Goal: Transaction & Acquisition: Purchase product/service

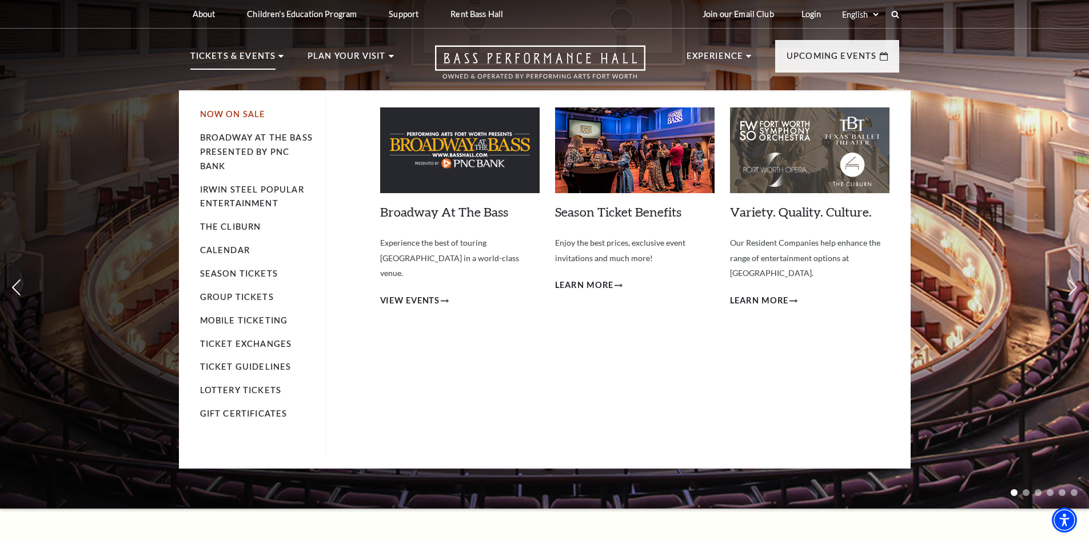
click at [230, 118] on link "Now On Sale" at bounding box center [233, 114] width 66 height 10
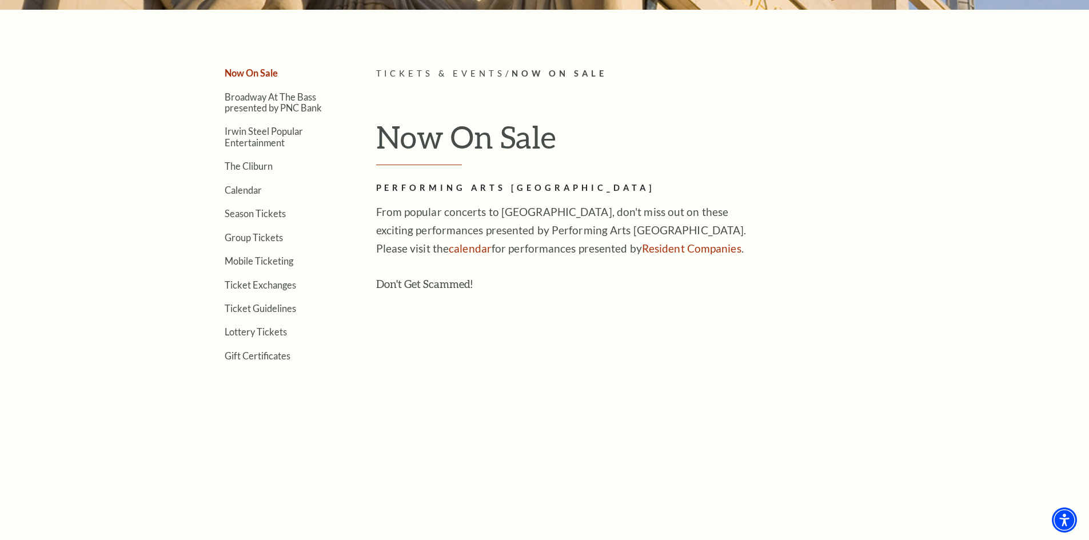
scroll to position [229, 0]
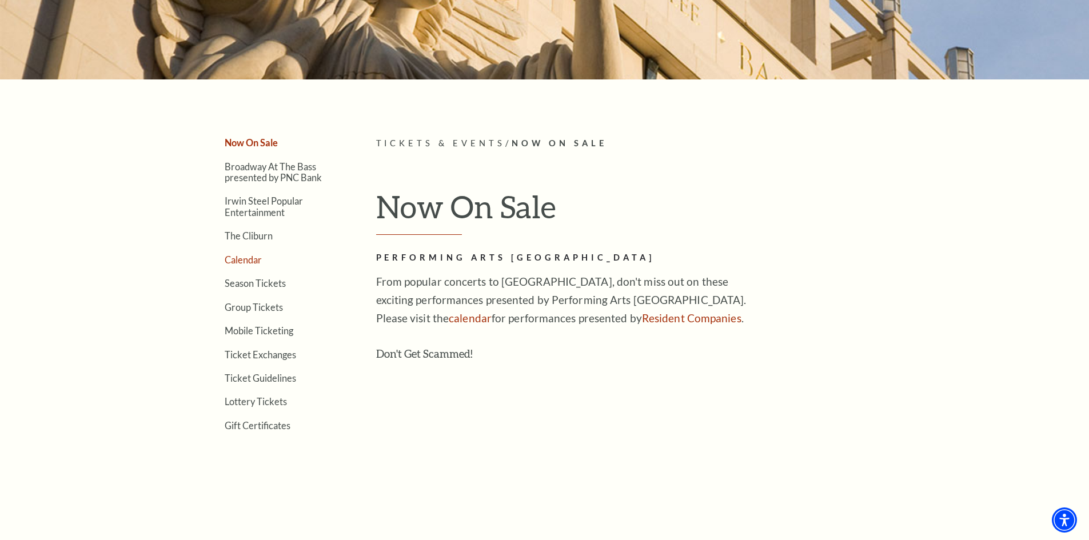
click at [236, 257] on link "Calendar" at bounding box center [243, 259] width 37 height 11
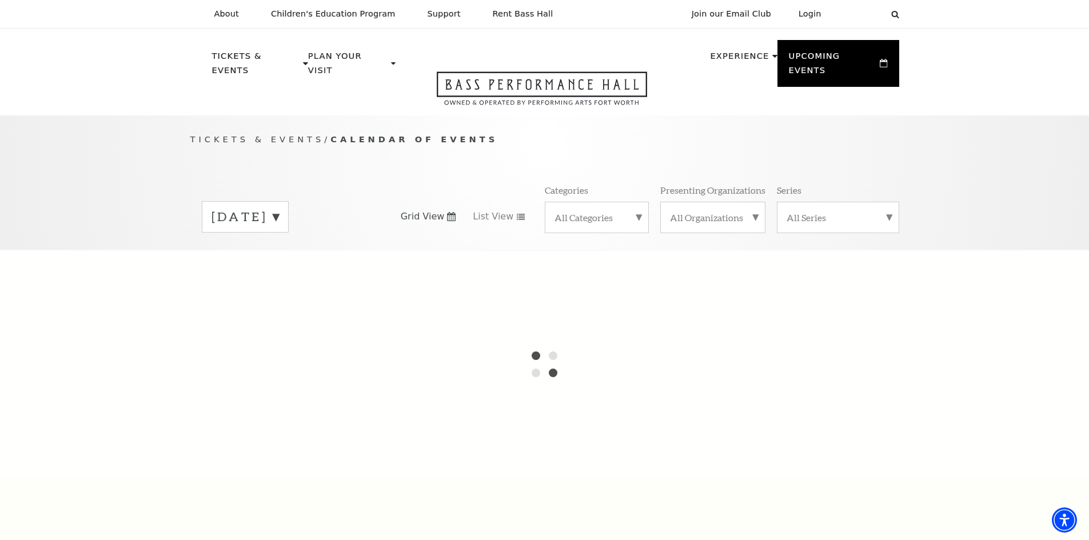
click at [279, 208] on label "September 2025" at bounding box center [245, 217] width 67 height 18
click at [279, 229] on label "October 2025" at bounding box center [245, 241] width 67 height 25
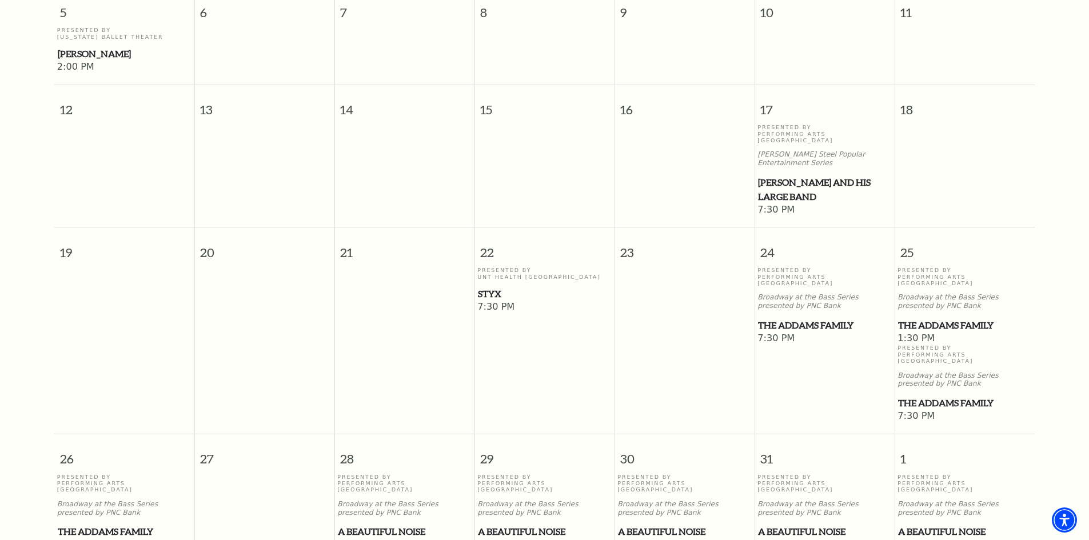
scroll to position [501, 0]
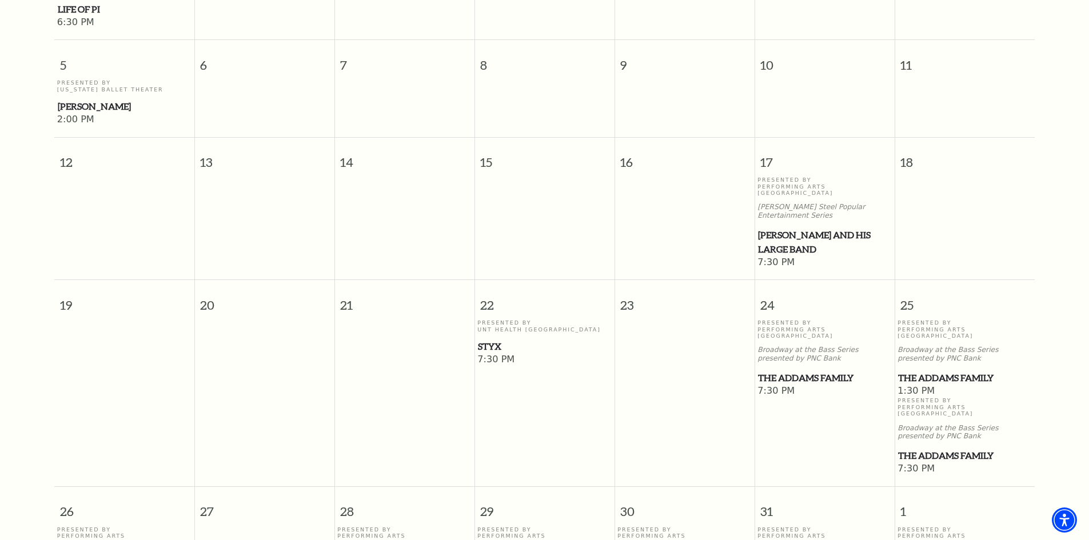
click at [935, 371] on span "The Addams Family" at bounding box center [964, 378] width 133 height 14
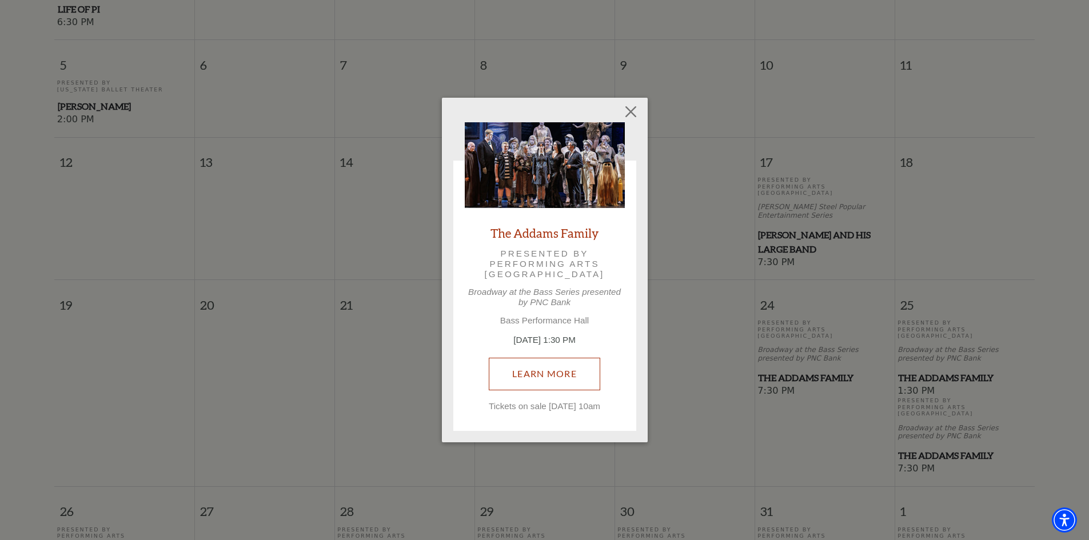
click at [536, 366] on link "Learn More" at bounding box center [544, 374] width 111 height 32
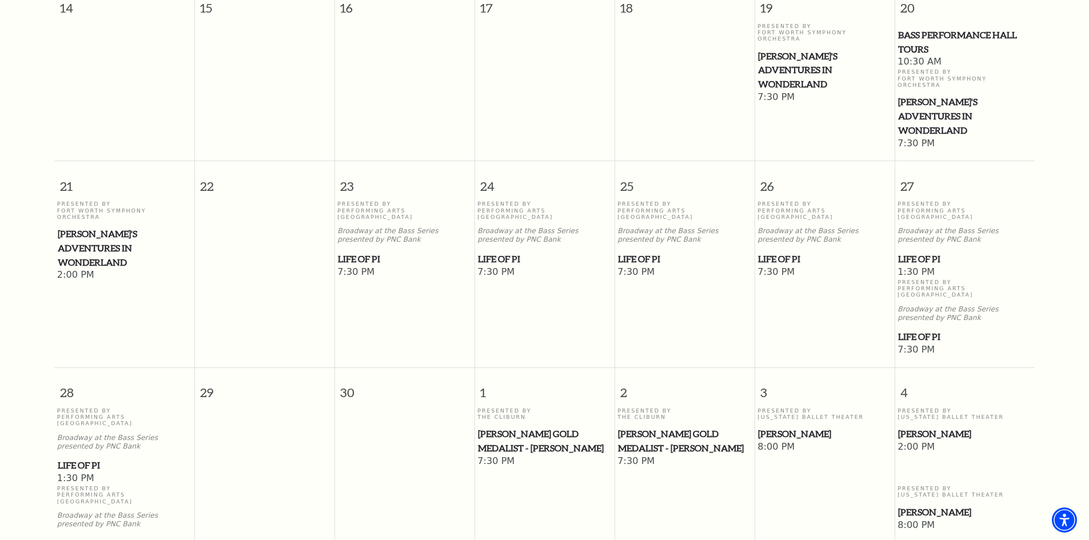
scroll to position [558, 0]
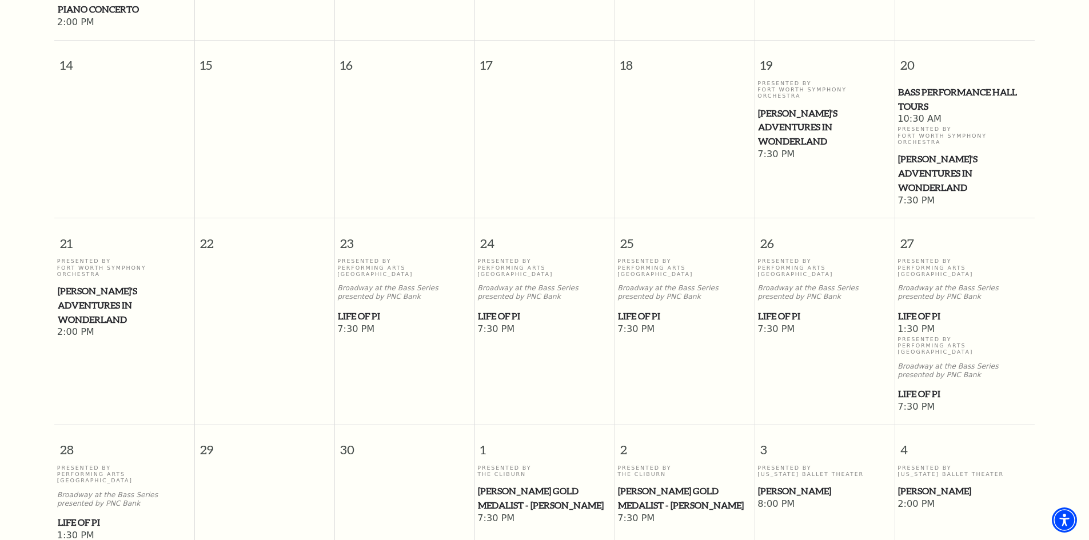
click at [906, 309] on span "Life of Pi" at bounding box center [964, 316] width 133 height 14
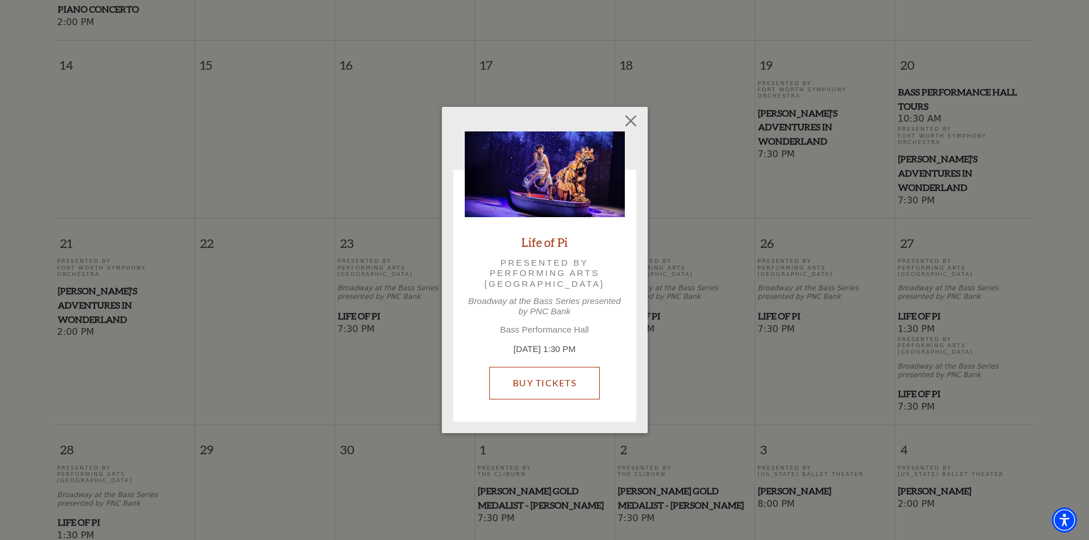
click at [526, 388] on link "Buy Tickets" at bounding box center [544, 383] width 110 height 32
